Goal: Information Seeking & Learning: Learn about a topic

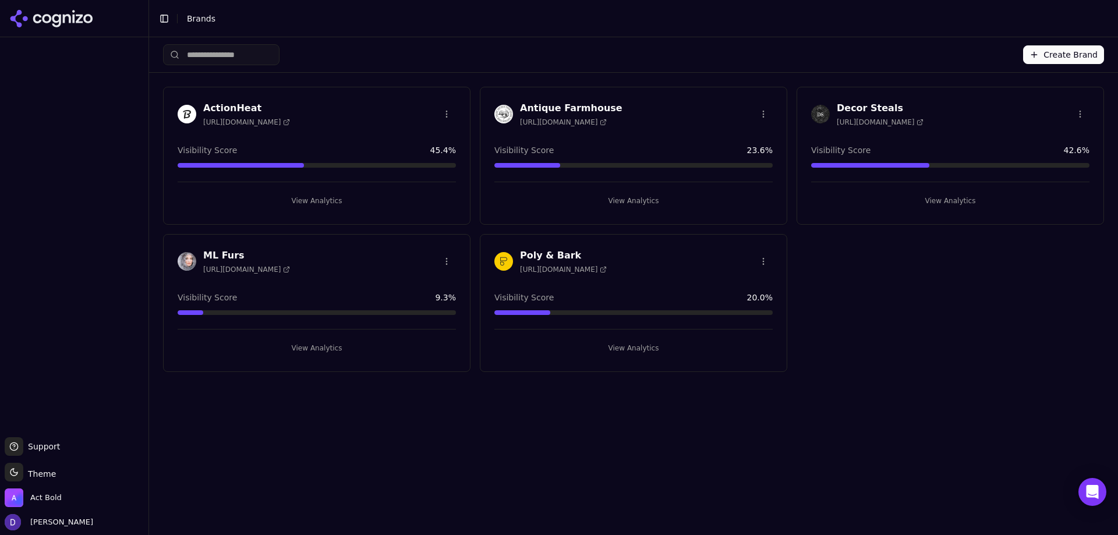
click at [214, 252] on h3 "ML Furs" at bounding box center [246, 256] width 87 height 14
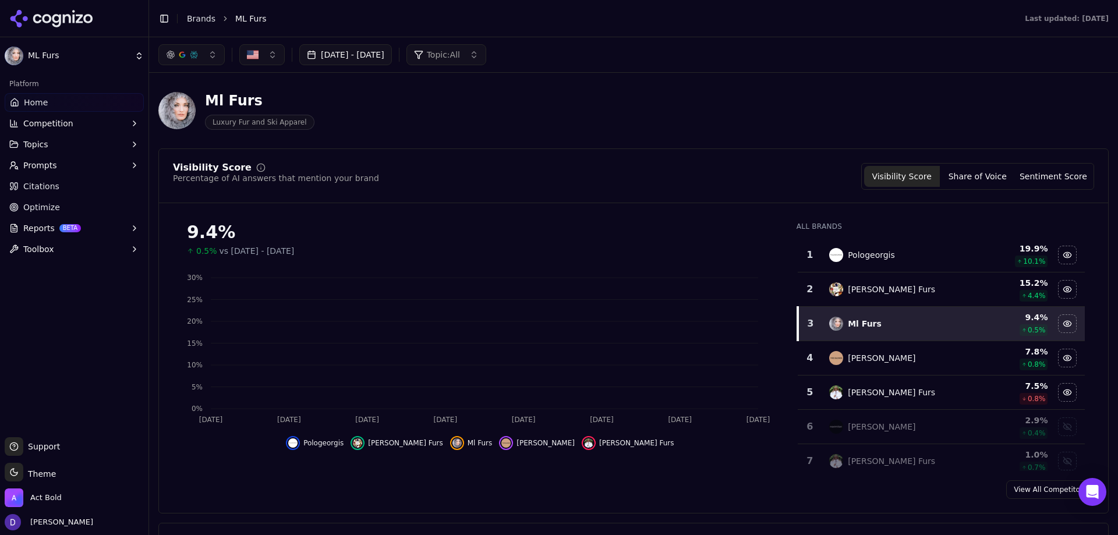
click at [328, 63] on button "[DATE] - [DATE]" at bounding box center [345, 54] width 93 height 21
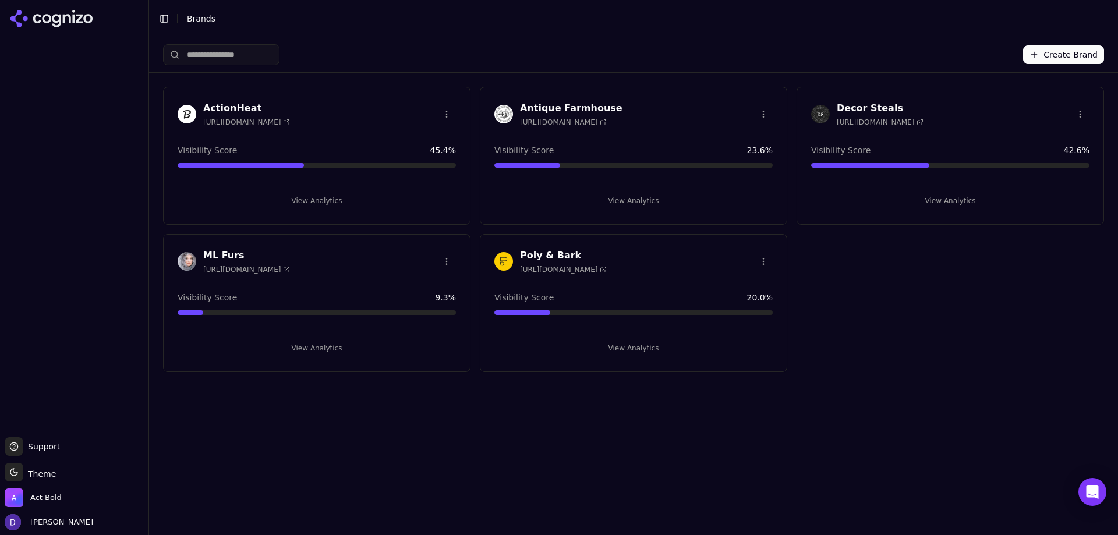
click at [304, 349] on button "View Analytics" at bounding box center [317, 348] width 278 height 19
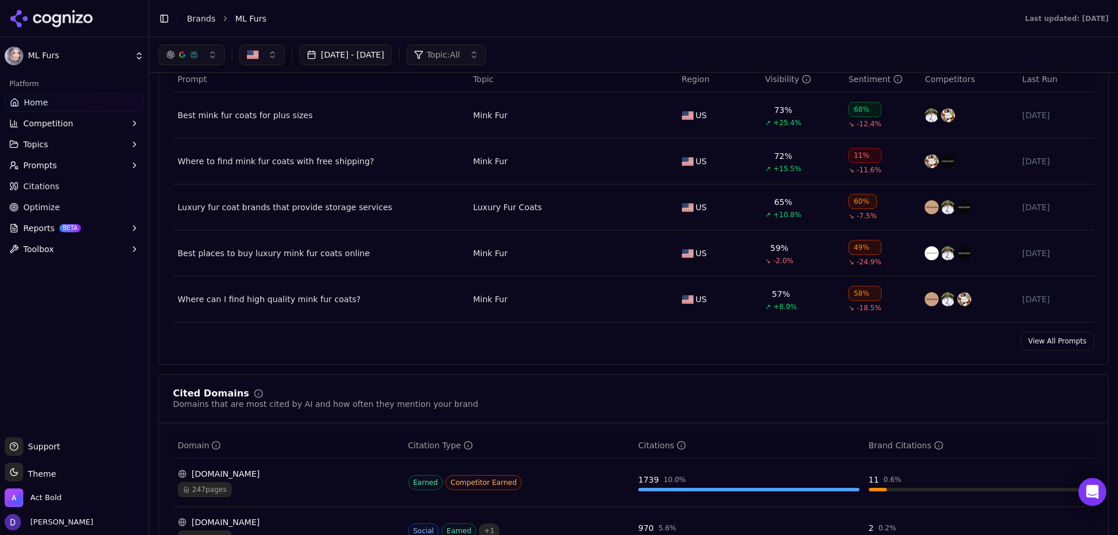
scroll to position [873, 0]
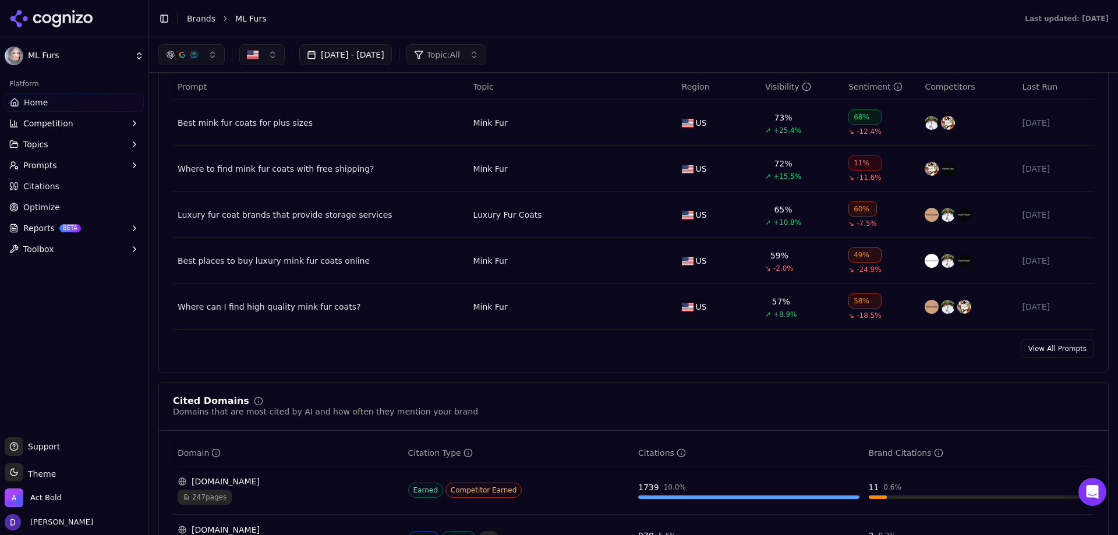
click at [1043, 353] on link "View All Prompts" at bounding box center [1057, 348] width 73 height 19
